Goal: Task Accomplishment & Management: Manage account settings

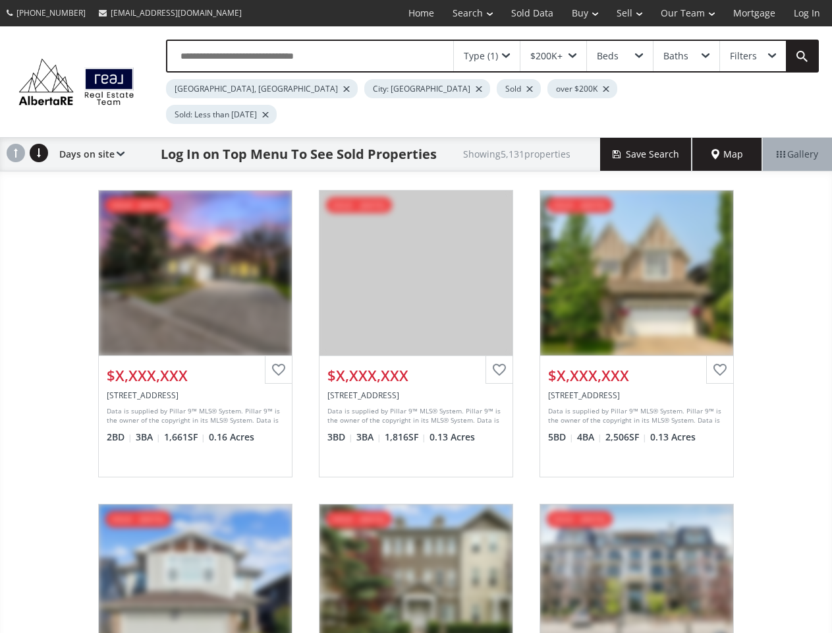
click at [463, 13] on link "Search" at bounding box center [472, 13] width 59 height 26
click at [579, 13] on link "Buy" at bounding box center [585, 13] width 45 height 26
click at [625, 13] on link "Sell" at bounding box center [630, 13] width 44 height 26
click at [687, 13] on link "Our Team" at bounding box center [688, 13] width 72 height 26
click at [807, 13] on link "Log In" at bounding box center [807, 13] width 45 height 26
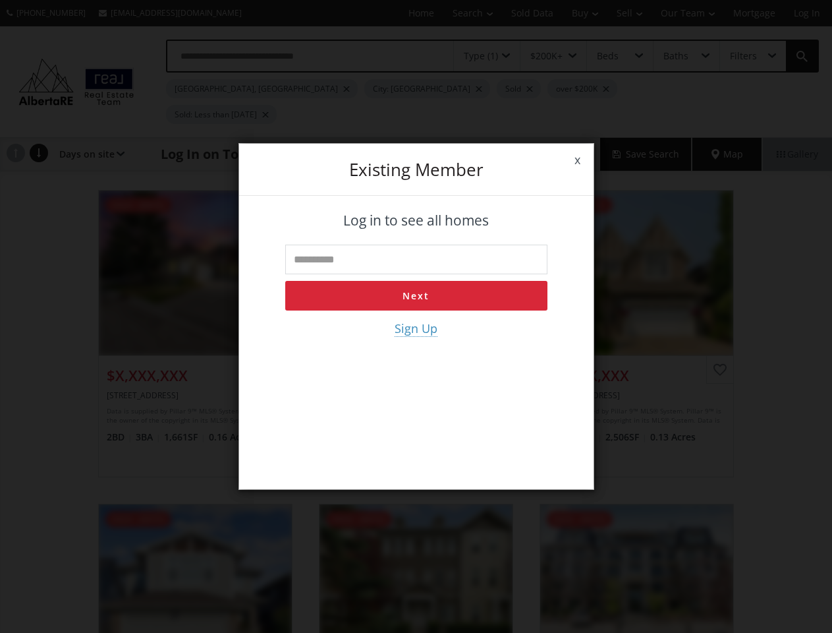
click at [487, 56] on div "x Existing member Log in to see all homes Next Sign Up" at bounding box center [416, 316] width 832 height 633
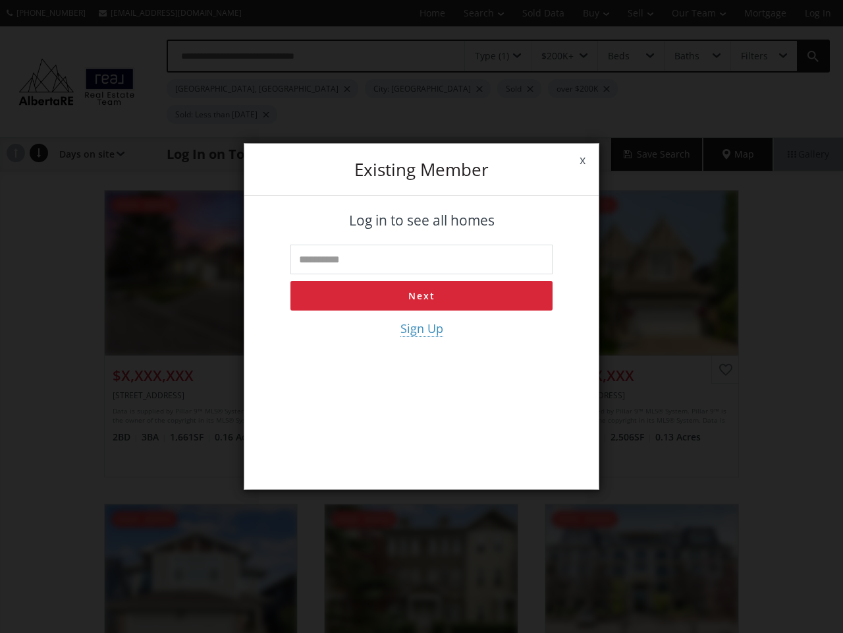
click at [553, 56] on div "x Existing member Log in to see all homes Next Sign Up" at bounding box center [421, 316] width 843 height 633
click at [619, 56] on div "x Existing member Log in to see all homes Next Sign Up" at bounding box center [421, 316] width 843 height 633
click at [686, 56] on div "x Existing member Log in to see all homes Next Sign Up" at bounding box center [421, 316] width 843 height 633
click at [753, 56] on div "x Existing member Log in to see all homes Next Sign Up" at bounding box center [421, 316] width 843 height 633
